Goal: Entertainment & Leisure: Consume media (video, audio)

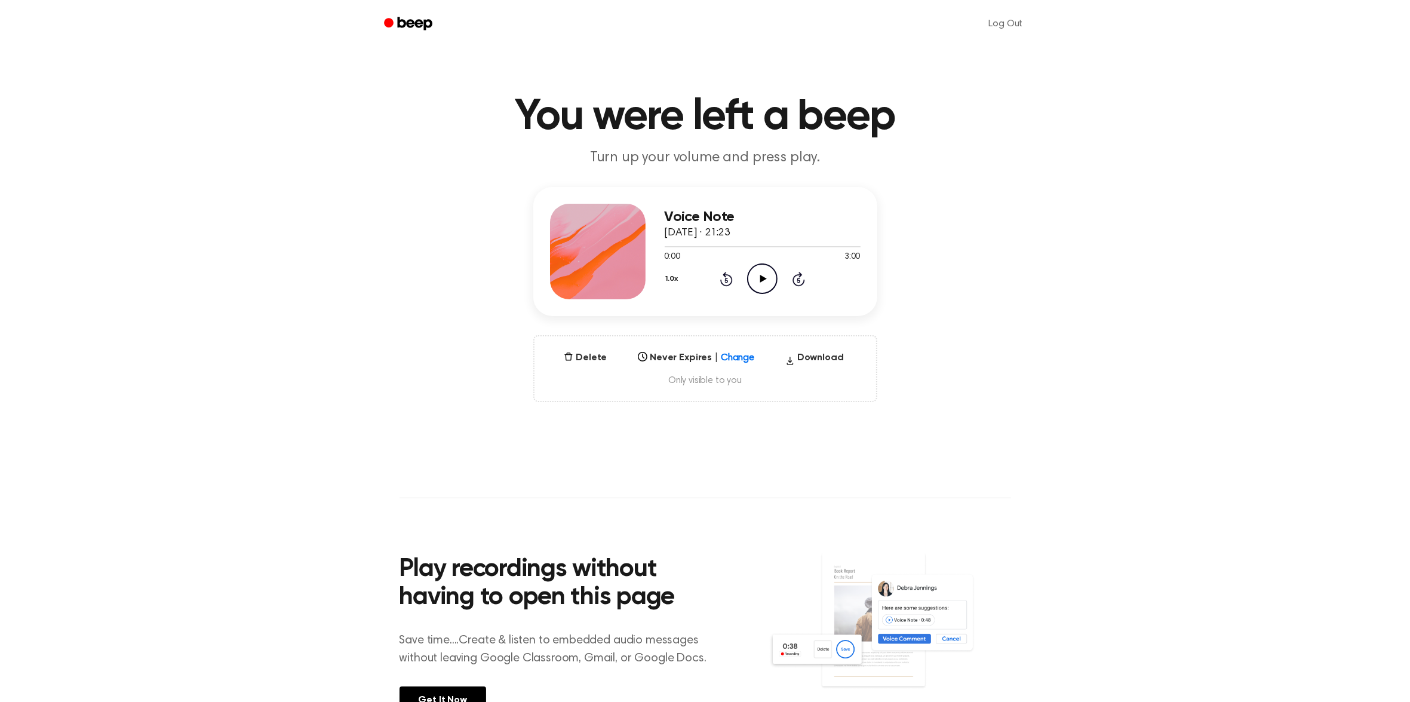
click at [758, 278] on icon "Play Audio" at bounding box center [762, 278] width 30 height 30
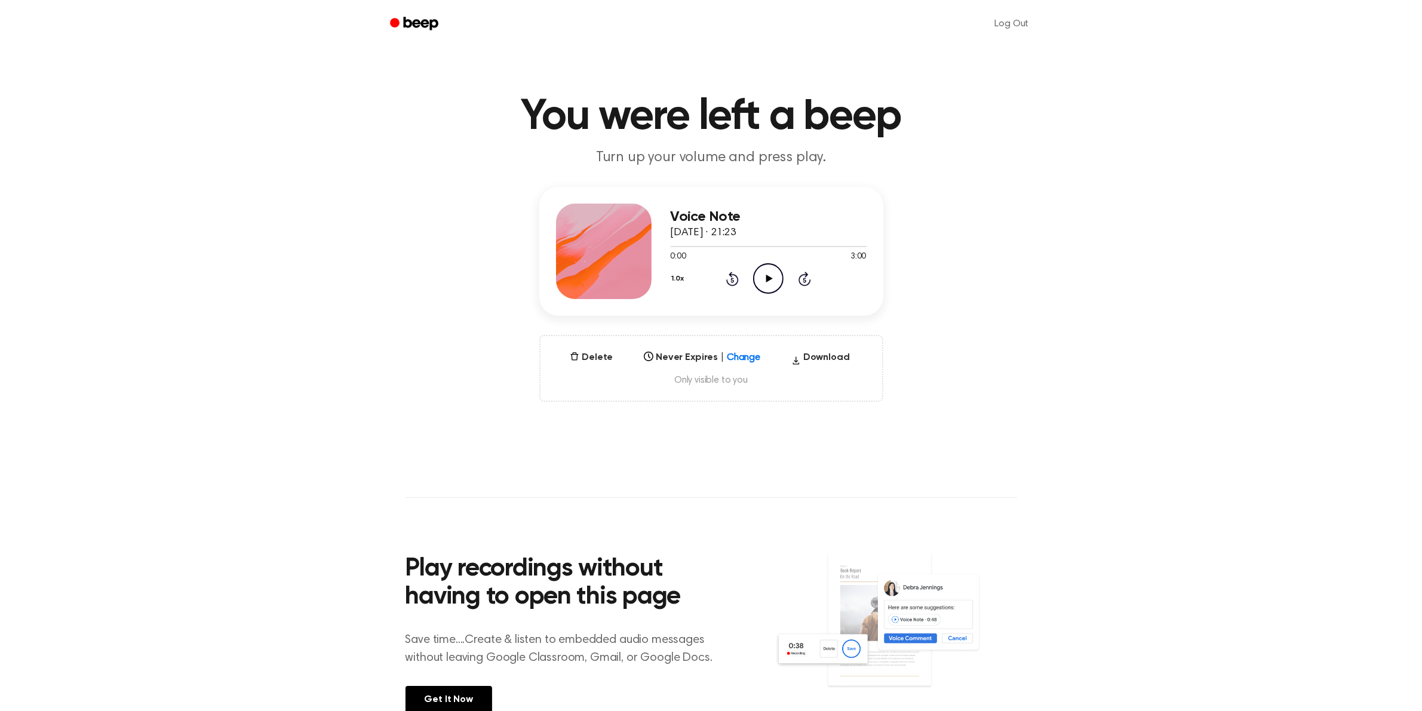
click at [753, 276] on icon "Play Audio" at bounding box center [768, 278] width 30 height 30
click at [767, 279] on icon at bounding box center [768, 279] width 5 height 8
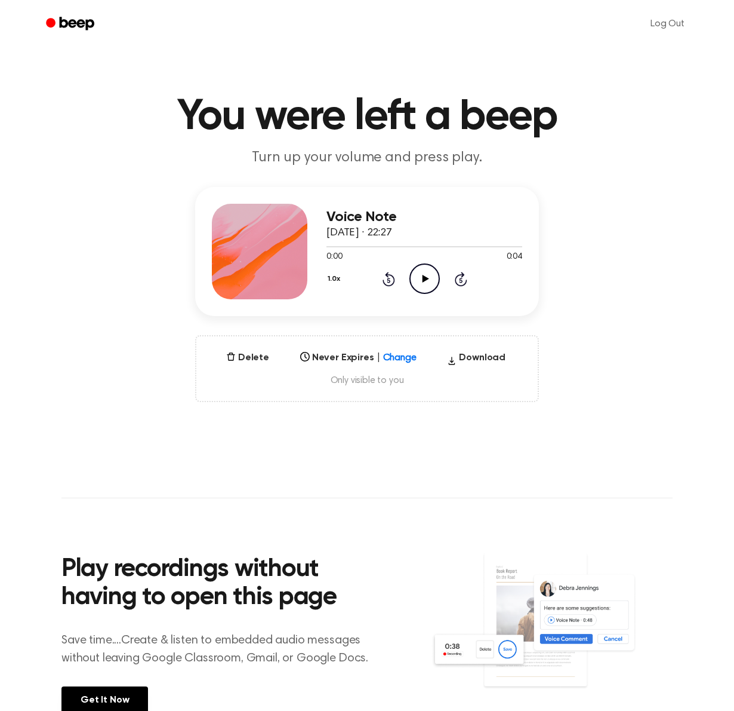
click at [418, 284] on icon "Play Audio" at bounding box center [425, 278] width 30 height 30
click at [257, 354] on button "Delete" at bounding box center [248, 358] width 53 height 14
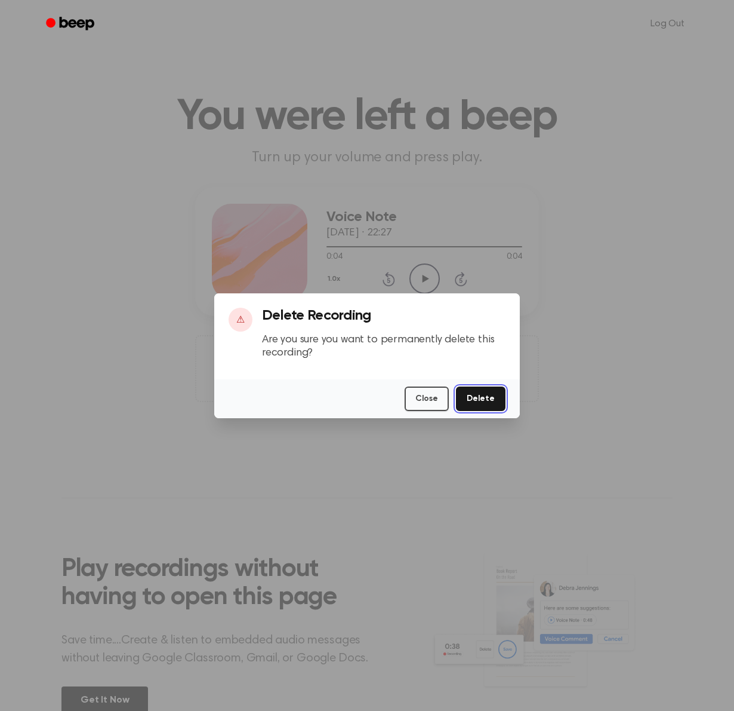
click at [484, 395] on button "Delete" at bounding box center [481, 398] width 50 height 24
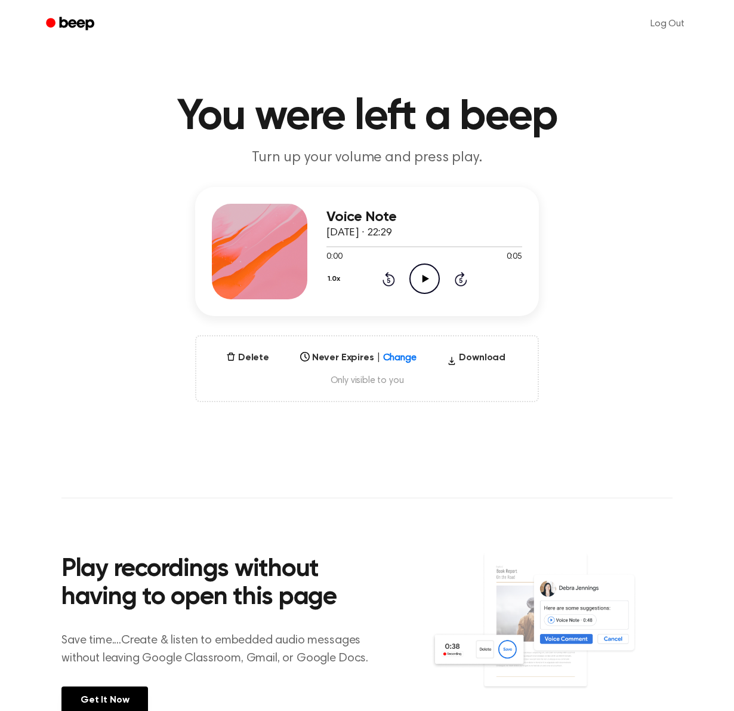
click at [426, 275] on icon "Play Audio" at bounding box center [425, 278] width 30 height 30
click at [417, 279] on icon "Play Audio" at bounding box center [425, 278] width 30 height 30
click at [503, 246] on div at bounding box center [425, 246] width 196 height 1
click at [515, 246] on div at bounding box center [425, 246] width 196 height 1
click at [424, 276] on icon "Pause Audio" at bounding box center [425, 278] width 30 height 30
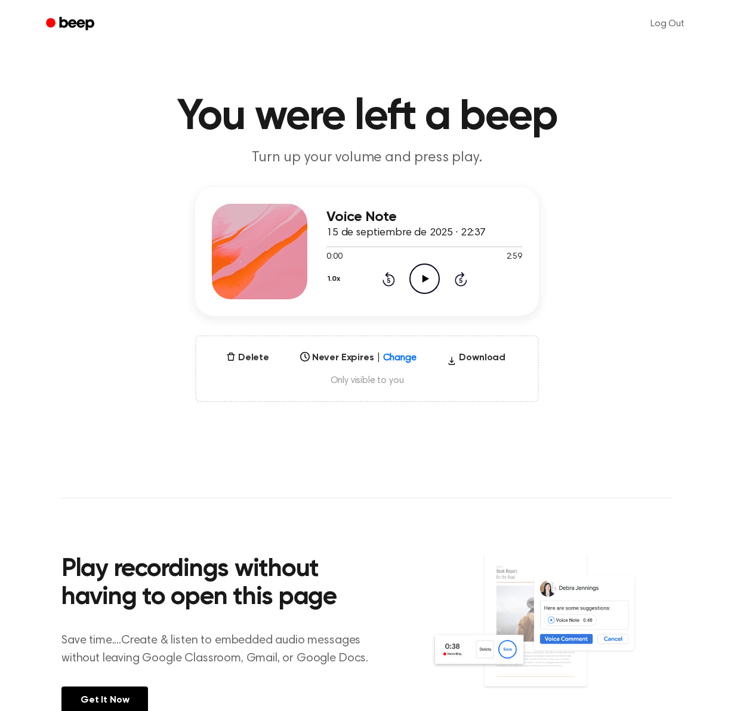
click at [421, 272] on icon "Play Audio" at bounding box center [425, 278] width 30 height 30
click at [425, 279] on icon "Pause Audio" at bounding box center [425, 278] width 30 height 30
drag, startPoint x: 180, startPoint y: 342, endPoint x: 172, endPoint y: 325, distance: 18.2
click at [181, 342] on div "Voice Note 15 de septiembre de 2025 · 22:37 0:03 2:59 Your browser does not sup…" at bounding box center [367, 294] width 706 height 215
click at [418, 275] on icon "Play Audio" at bounding box center [425, 278] width 30 height 30
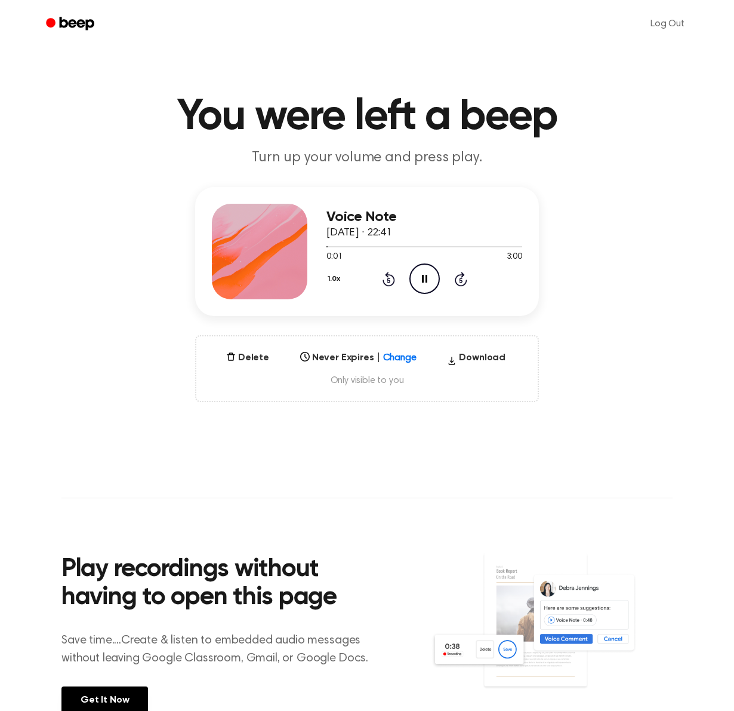
click at [422, 278] on icon "Pause Audio" at bounding box center [425, 278] width 30 height 30
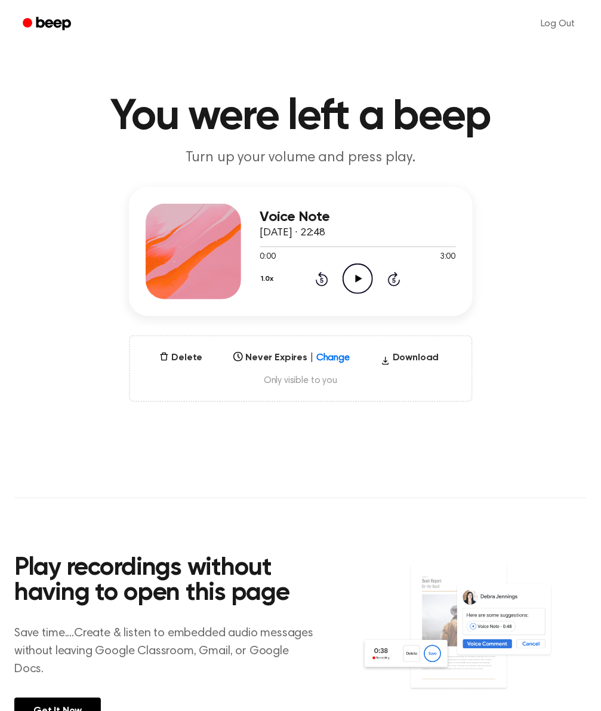
click at [352, 284] on icon "Play Audio" at bounding box center [358, 278] width 30 height 30
click at [353, 281] on icon "Pause Audio" at bounding box center [358, 278] width 30 height 30
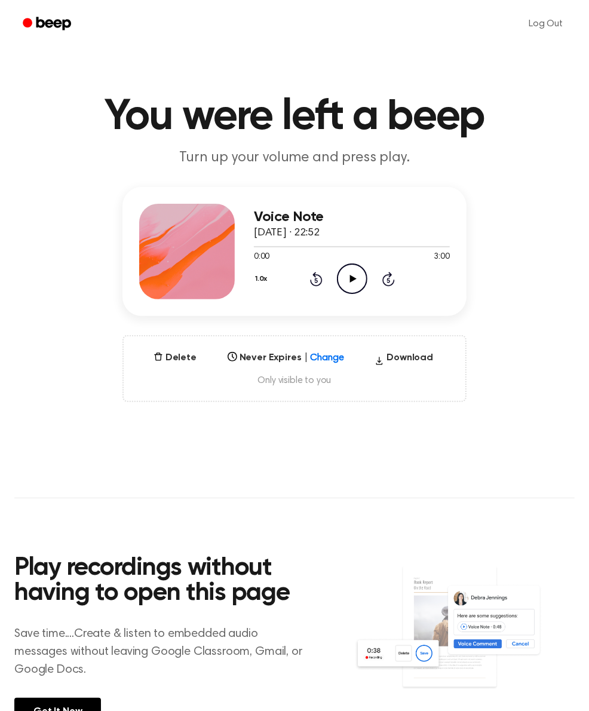
click at [348, 282] on icon "Play Audio" at bounding box center [352, 278] width 30 height 30
click at [433, 246] on div at bounding box center [352, 246] width 196 height 1
click at [345, 279] on icon "Pause Audio" at bounding box center [352, 278] width 30 height 30
click at [344, 282] on icon "Play Audio" at bounding box center [352, 278] width 30 height 30
click at [353, 279] on icon at bounding box center [351, 279] width 5 height 8
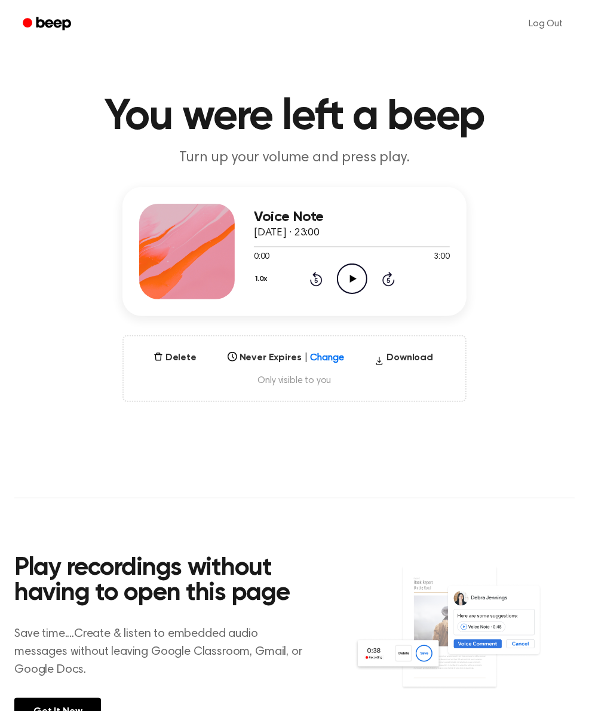
click at [342, 278] on icon "Play Audio" at bounding box center [352, 278] width 30 height 30
click at [354, 279] on icon "Pause Audio" at bounding box center [352, 278] width 30 height 30
click at [350, 273] on icon "Play Audio" at bounding box center [352, 278] width 30 height 30
click at [351, 278] on icon "Pause Audio" at bounding box center [352, 278] width 30 height 30
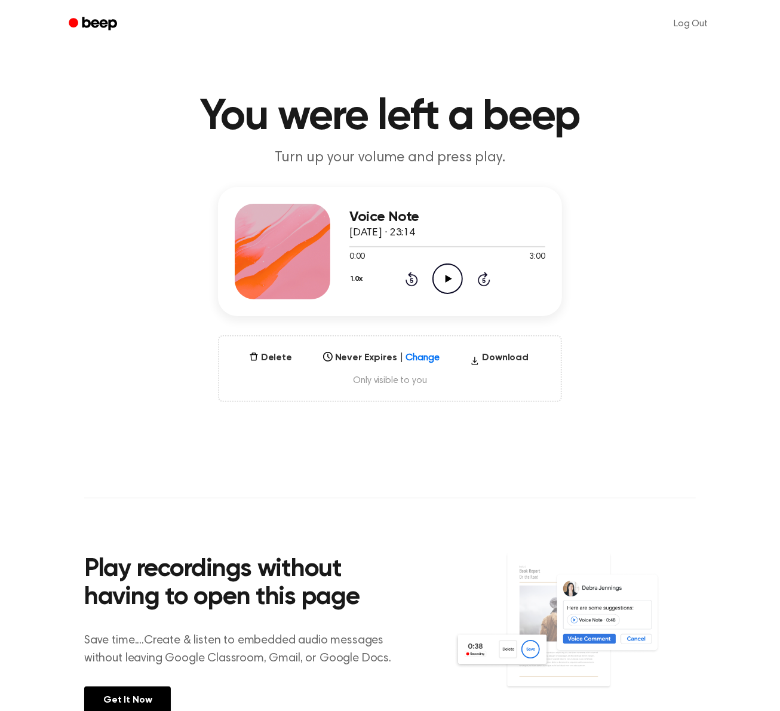
click at [449, 284] on icon "Play Audio" at bounding box center [447, 278] width 30 height 30
click at [449, 284] on icon "Pause Audio" at bounding box center [447, 278] width 30 height 30
click at [441, 284] on icon "Play Audio" at bounding box center [447, 278] width 30 height 30
click at [443, 275] on icon "Pause Audio" at bounding box center [447, 278] width 30 height 30
